Goal: Information Seeking & Learning: Learn about a topic

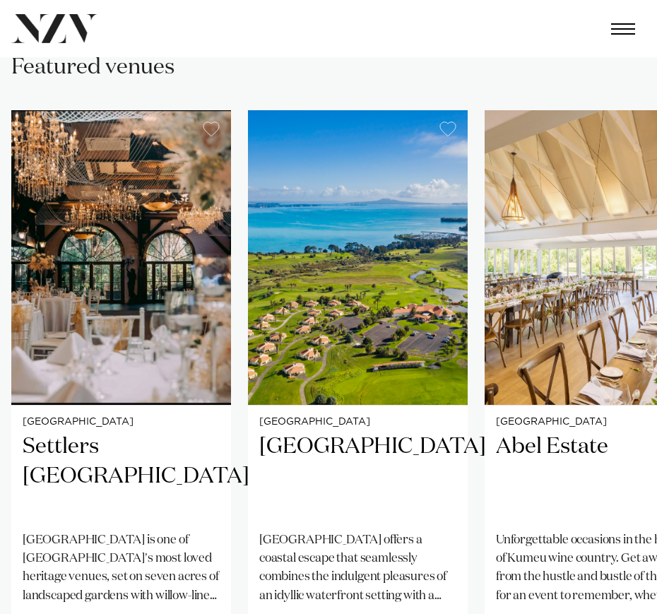
scroll to position [731, 0]
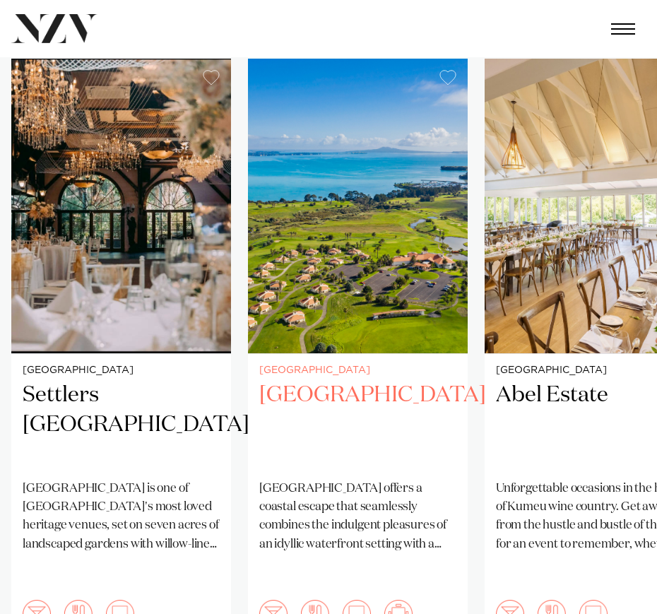
click at [436, 448] on h2 "[GEOGRAPHIC_DATA]" at bounding box center [357, 424] width 197 height 87
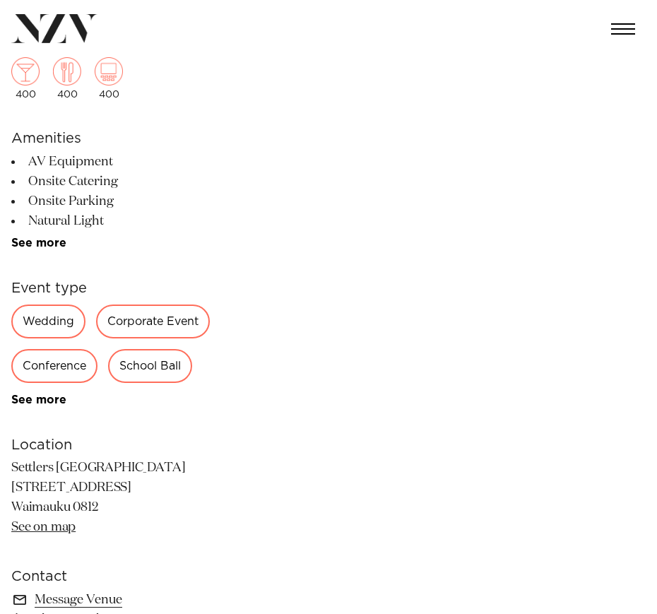
scroll to position [354, 0]
drag, startPoint x: 172, startPoint y: 328, endPoint x: 217, endPoint y: 308, distance: 49.3
click at [172, 328] on div "Corporate Event" at bounding box center [153, 321] width 114 height 34
drag, startPoint x: 148, startPoint y: 320, endPoint x: 198, endPoint y: 316, distance: 51.0
click at [148, 319] on div "Corporate Event" at bounding box center [153, 321] width 114 height 34
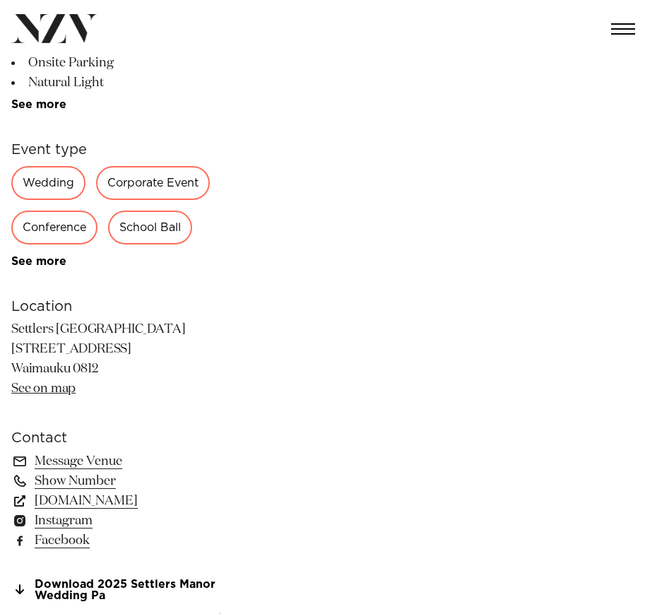
scroll to position [791, 0]
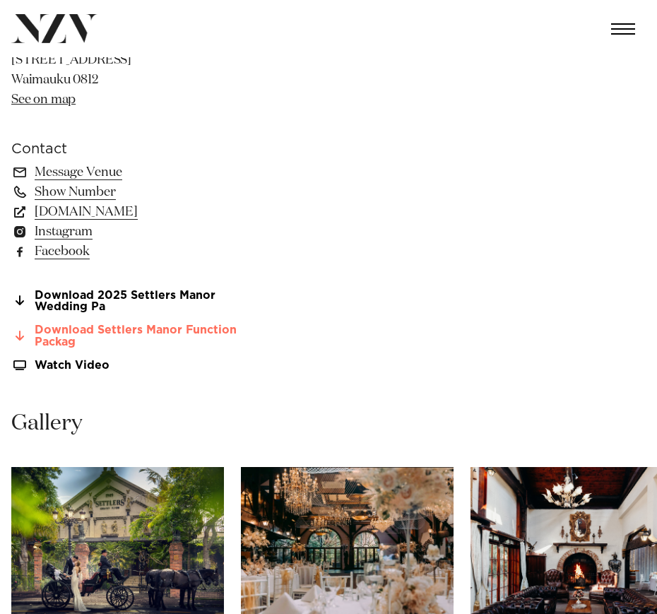
click at [119, 331] on link "Download Settlers Manor Function Packag" at bounding box center [126, 336] width 230 height 24
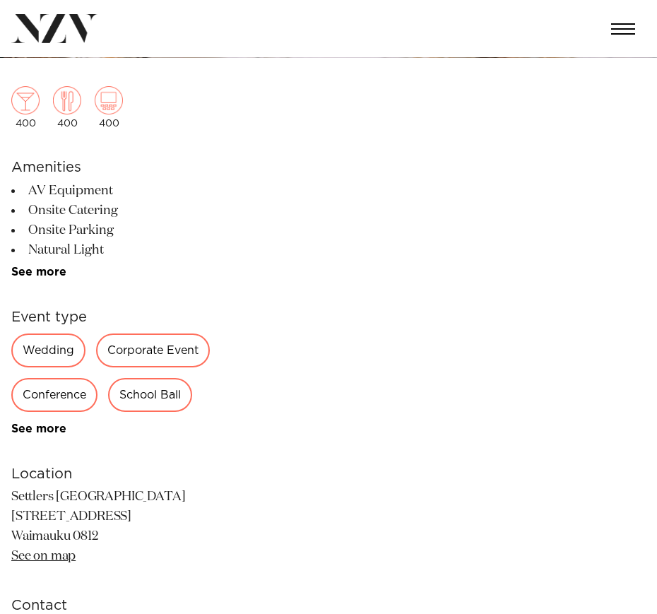
scroll to position [0, 0]
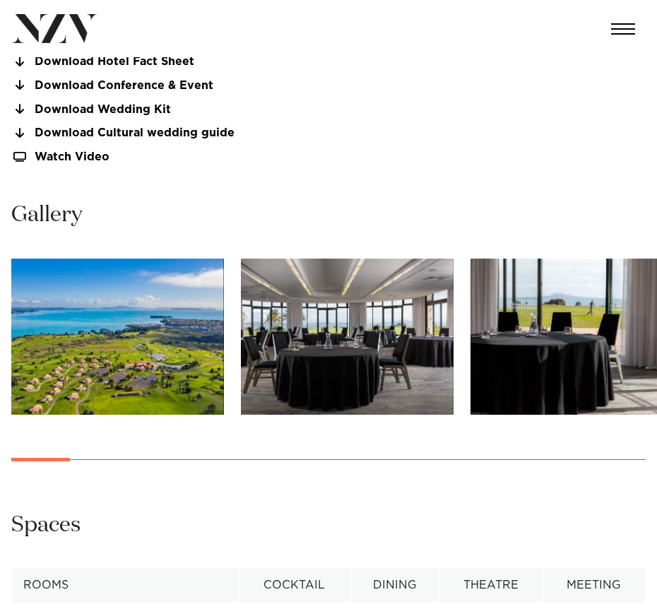
scroll to position [1046, 0]
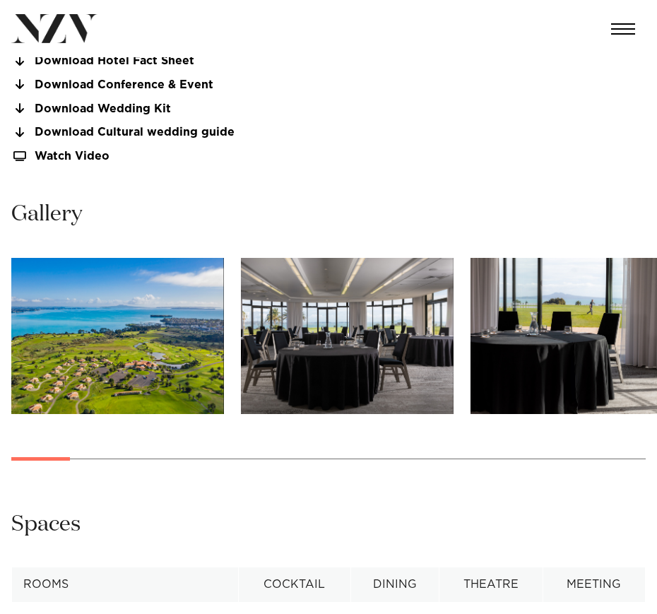
click at [580, 340] on img "3 / 30" at bounding box center [576, 336] width 213 height 156
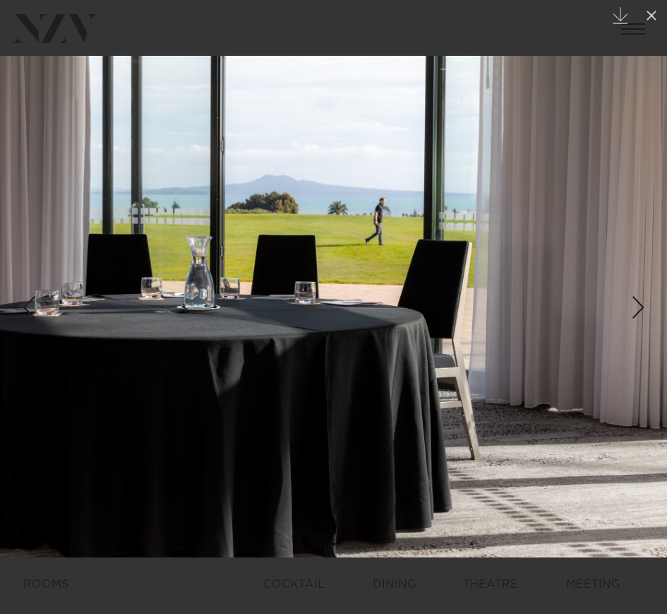
click at [638, 299] on div "Next slide" at bounding box center [638, 307] width 19 height 27
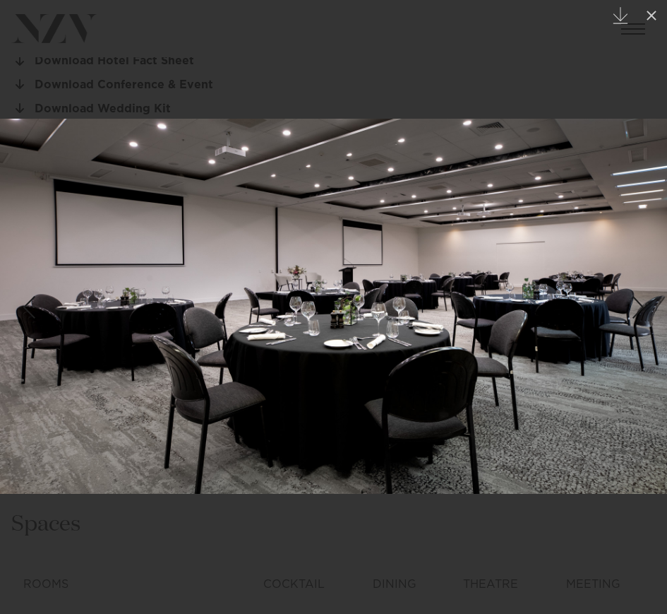
click at [638, 299] on div "Next slide" at bounding box center [638, 307] width 19 height 27
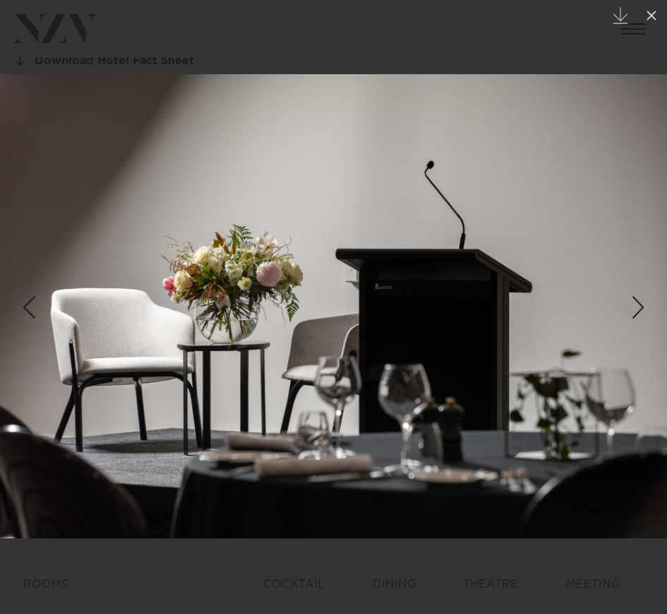
click at [638, 299] on div "Next slide" at bounding box center [638, 307] width 19 height 27
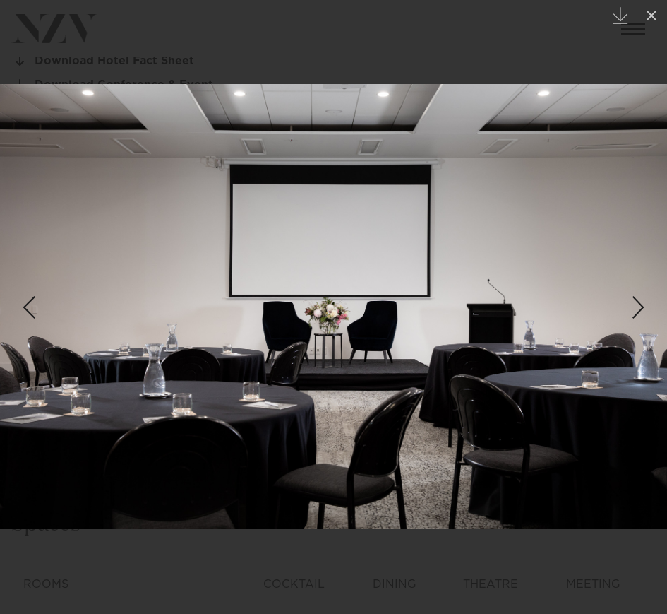
click at [638, 300] on div "Next slide" at bounding box center [638, 307] width 19 height 27
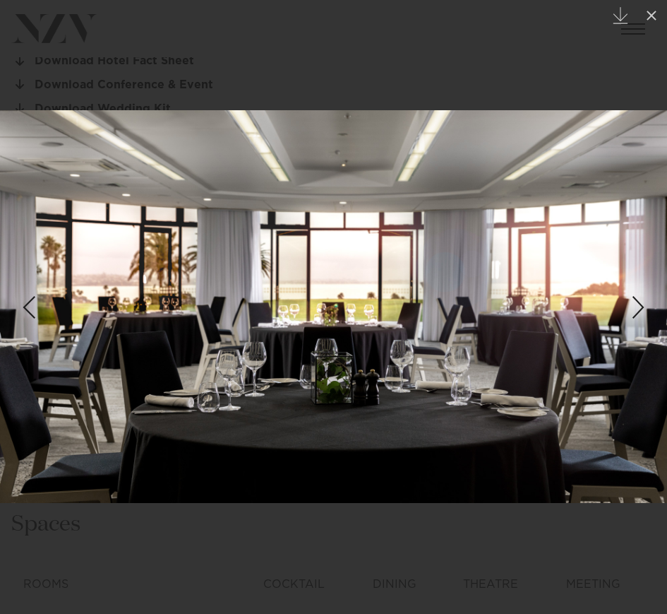
click at [638, 301] on div "Next slide" at bounding box center [638, 307] width 19 height 27
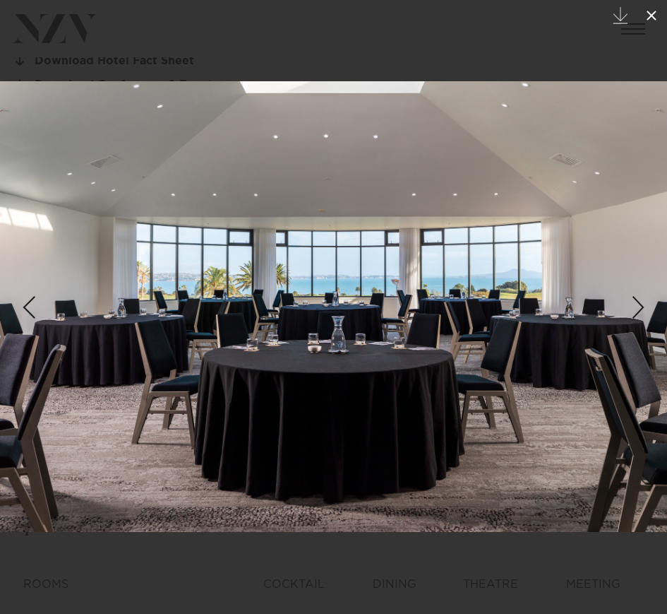
click at [640, 18] on button at bounding box center [651, 15] width 31 height 31
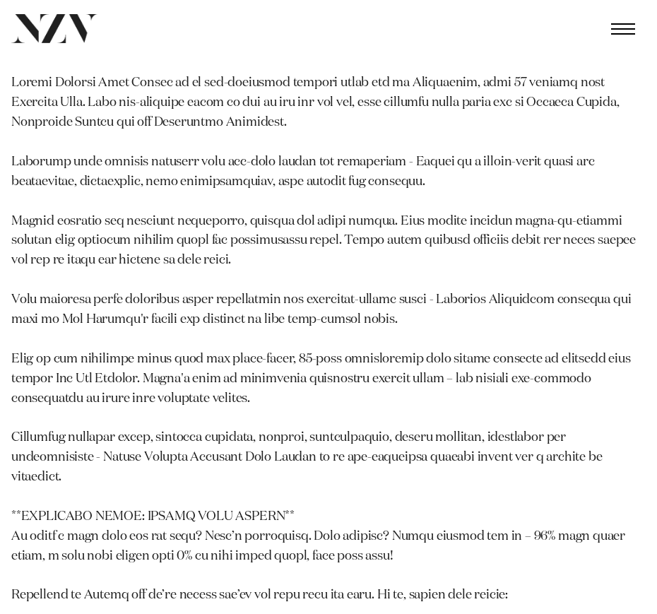
scroll to position [2291, 0]
